Goal: Feedback & Contribution: Contribute content

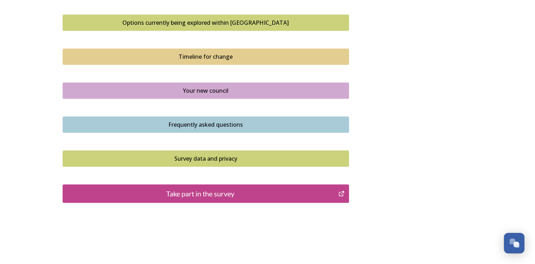
scroll to position [495, 0]
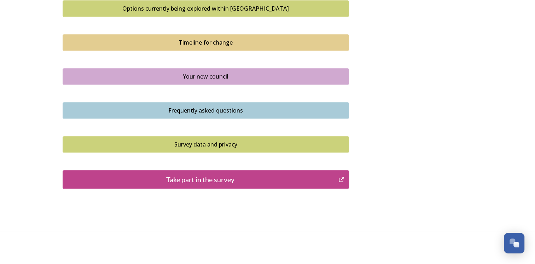
click at [249, 179] on div "Take part in the survey" at bounding box center [200, 179] width 268 height 11
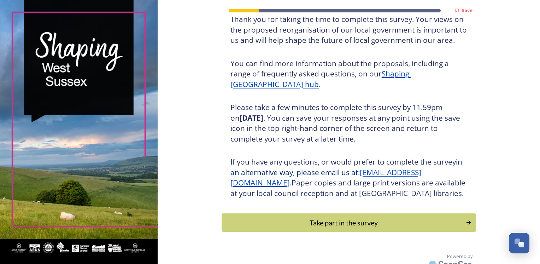
scroll to position [75, 0]
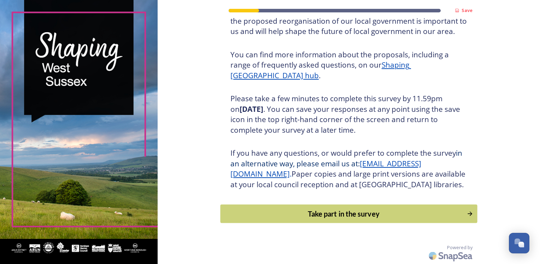
click at [353, 217] on div "Take part in the survey" at bounding box center [343, 213] width 239 height 11
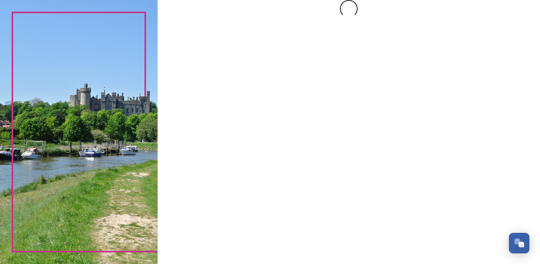
scroll to position [0, 0]
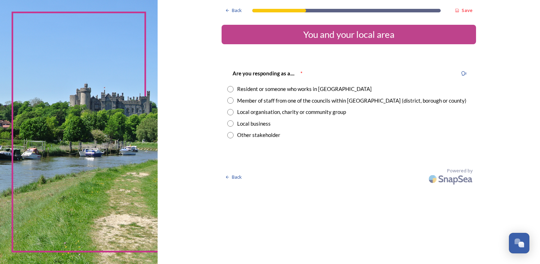
click at [229, 90] on input "radio" at bounding box center [230, 89] width 6 height 6
radio input "true"
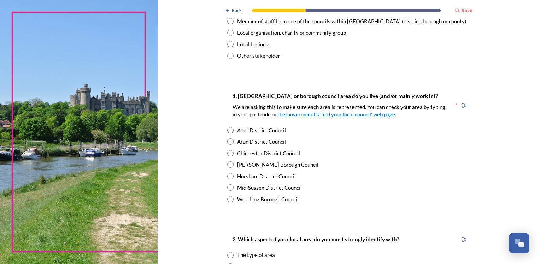
scroll to position [88, 0]
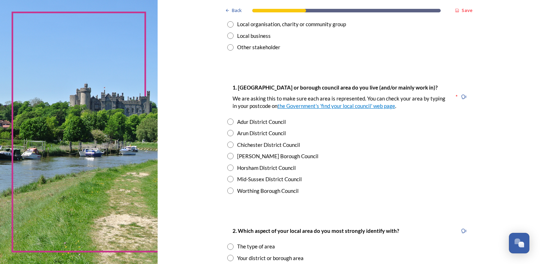
click at [228, 192] on input "radio" at bounding box center [230, 190] width 6 height 6
radio input "true"
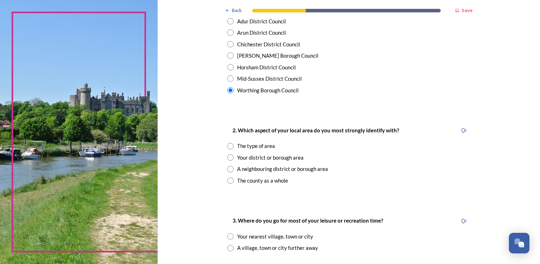
scroll to position [188, 0]
click at [227, 180] on input "radio" at bounding box center [230, 180] width 6 height 6
radio input "true"
click at [229, 159] on input "radio" at bounding box center [230, 157] width 6 height 6
radio input "true"
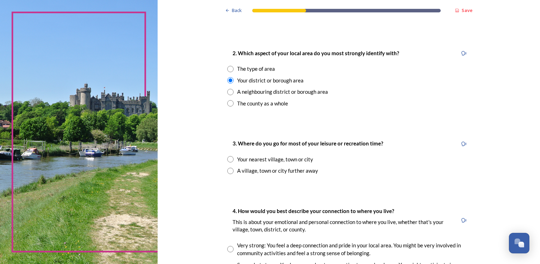
scroll to position [269, 0]
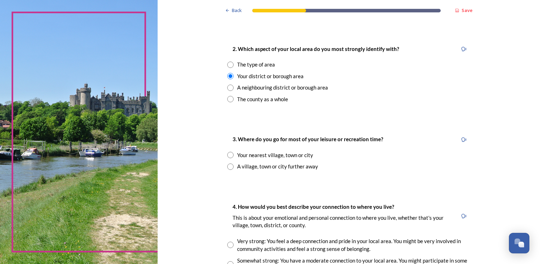
click at [229, 154] on input "radio" at bounding box center [230, 155] width 6 height 6
radio input "true"
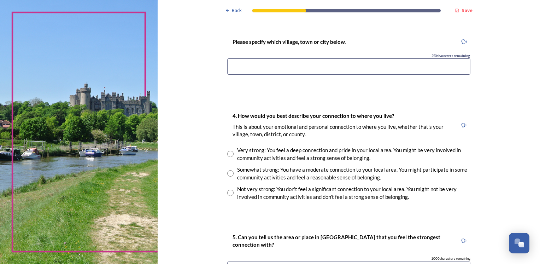
scroll to position [445, 0]
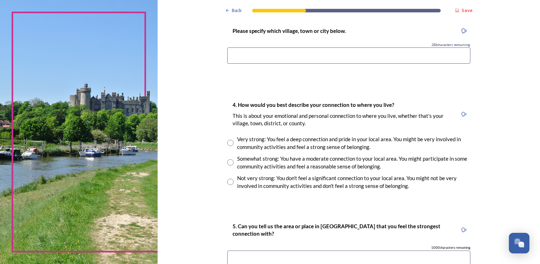
click at [229, 145] on input "radio" at bounding box center [230, 143] width 6 height 6
radio input "true"
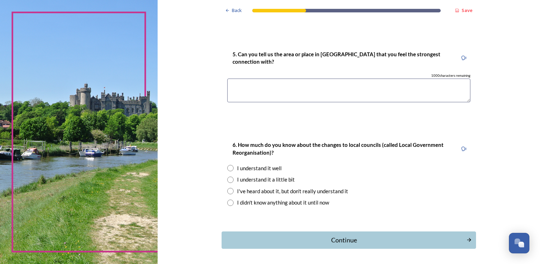
scroll to position [624, 0]
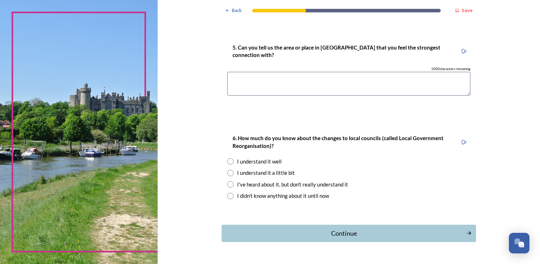
click at [227, 174] on input "radio" at bounding box center [230, 173] width 6 height 6
radio input "true"
click at [272, 230] on div "Continue" at bounding box center [343, 233] width 239 height 10
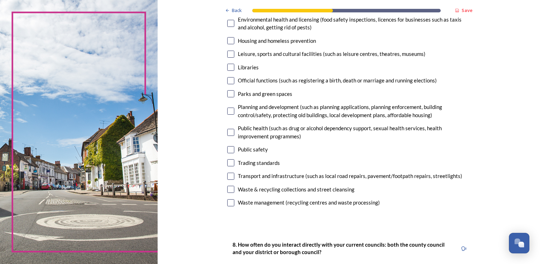
scroll to position [182, 0]
click at [229, 188] on input "checkbox" at bounding box center [230, 188] width 7 height 7
checkbox input "true"
click at [231, 172] on input "checkbox" at bounding box center [230, 175] width 7 height 7
checkbox input "true"
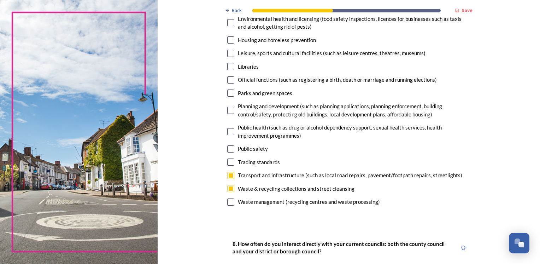
click at [228, 147] on input "checkbox" at bounding box center [230, 148] width 7 height 7
checkbox input "true"
click at [227, 130] on input "checkbox" at bounding box center [230, 131] width 7 height 7
checkbox input "true"
click at [228, 93] on input "checkbox" at bounding box center [230, 92] width 7 height 7
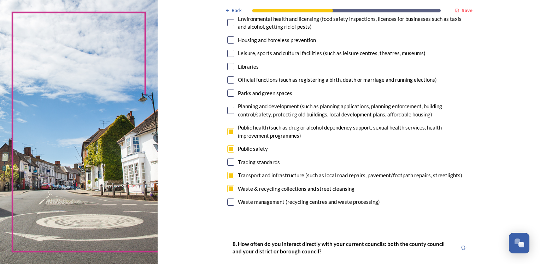
checkbox input "true"
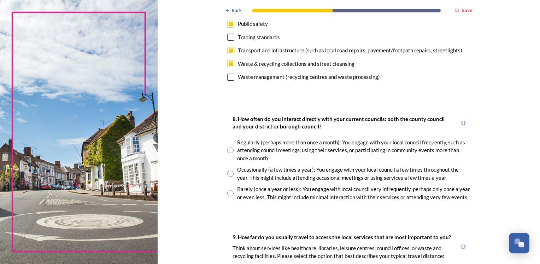
scroll to position [307, 0]
